Goal: Check status: Check status

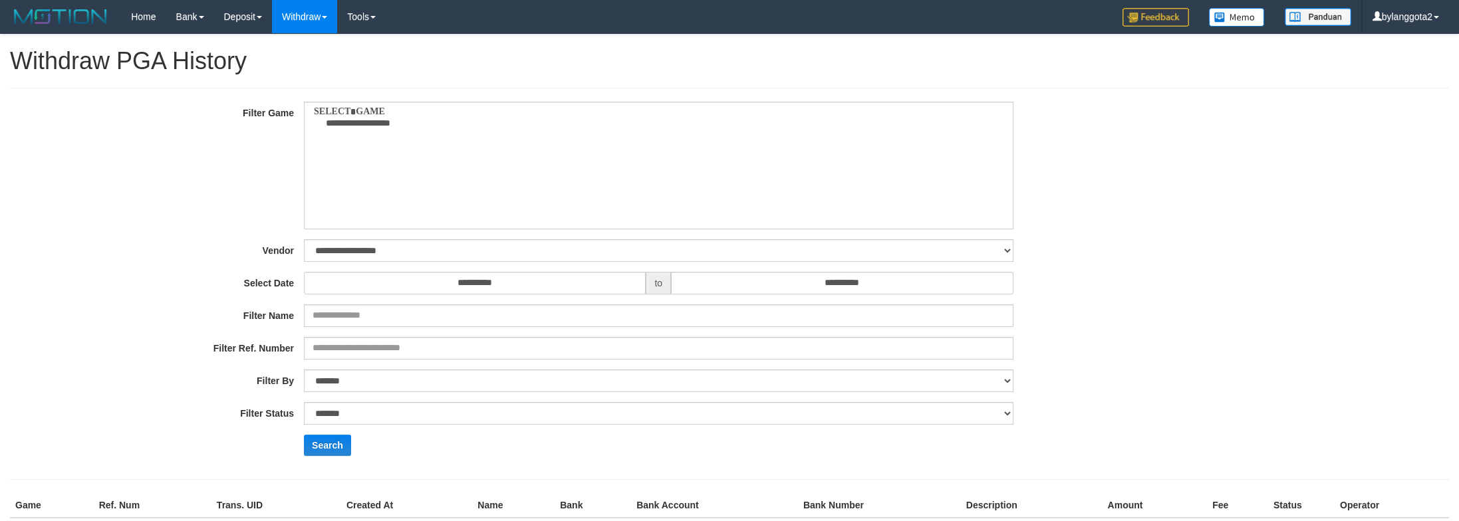
select select
select select "***"
select select "**********"
select select "*"
